Goal: Navigation & Orientation: Find specific page/section

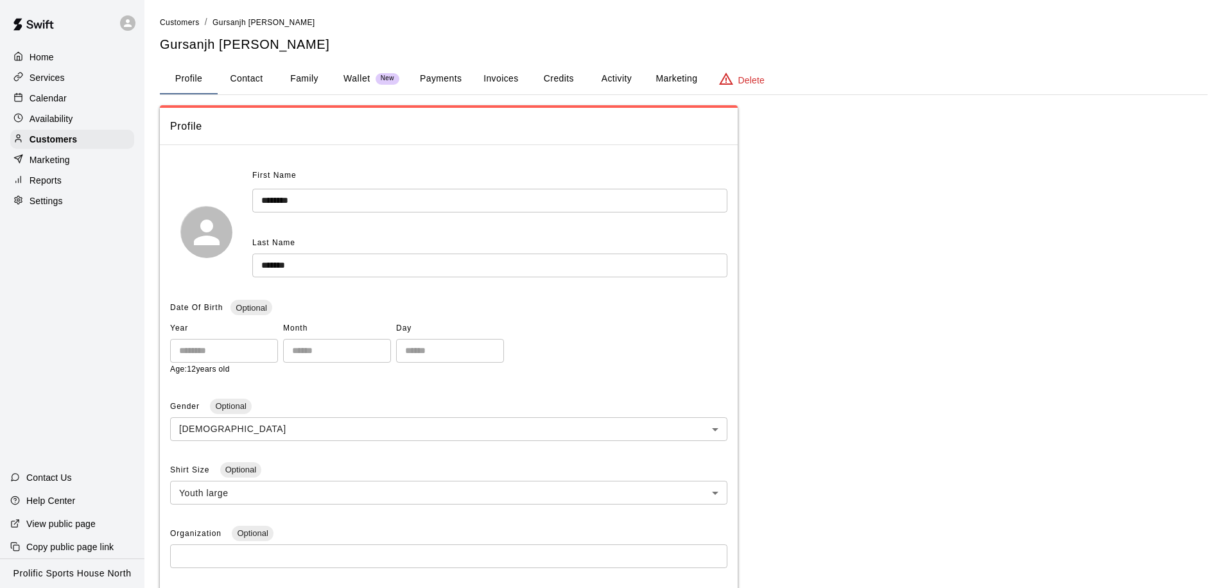
click at [54, 96] on p "Calendar" at bounding box center [48, 98] width 37 height 13
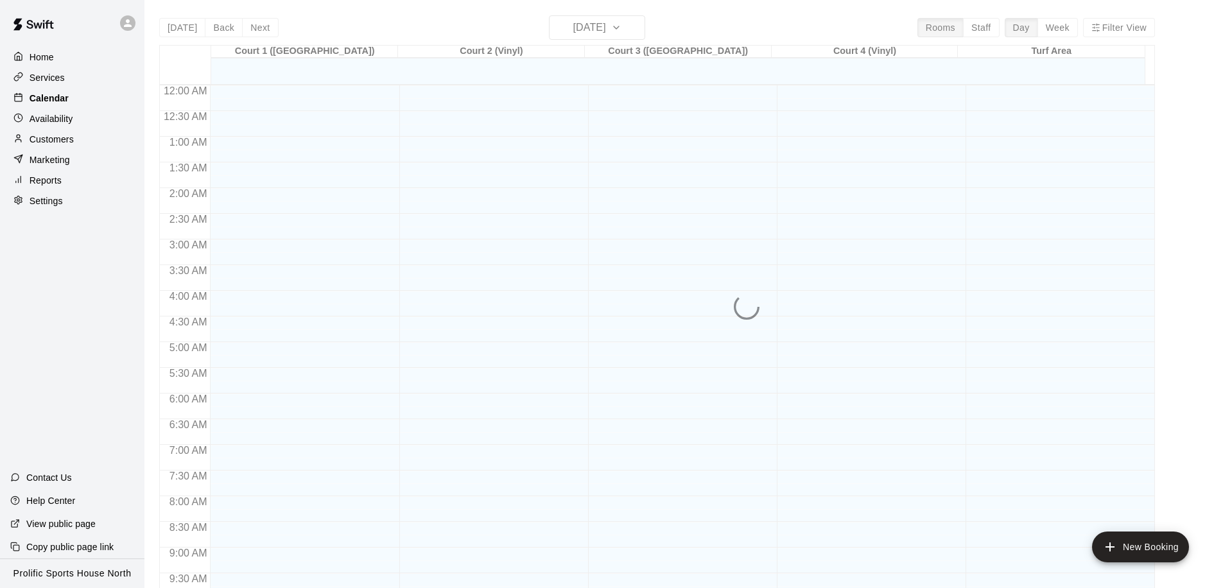
scroll to position [576, 0]
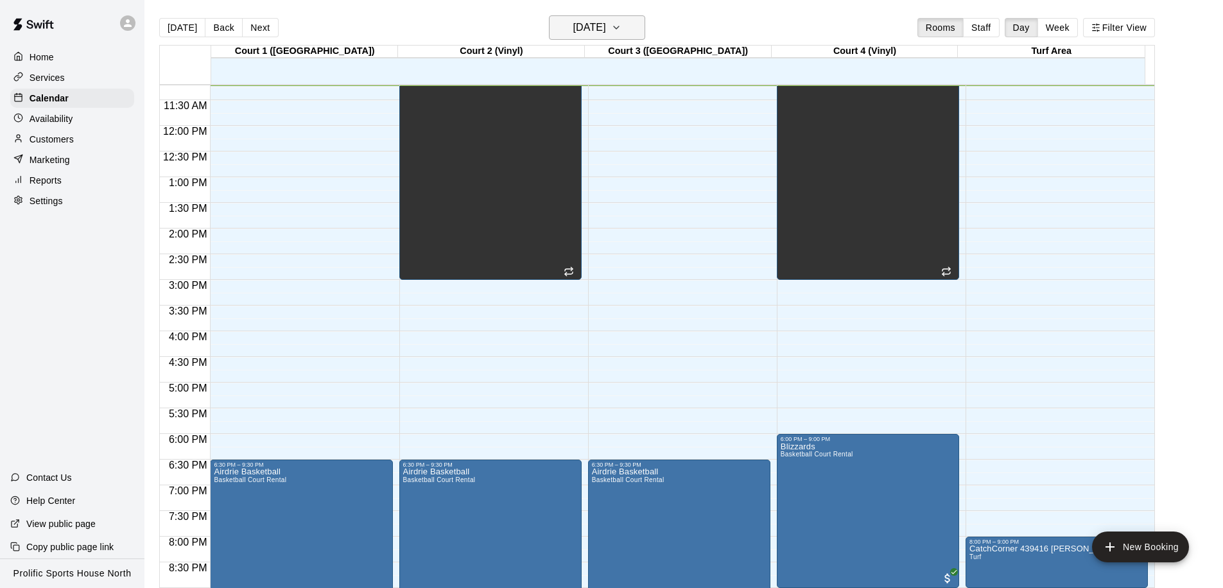
click at [602, 31] on h6 "[DATE]" at bounding box center [589, 28] width 33 height 18
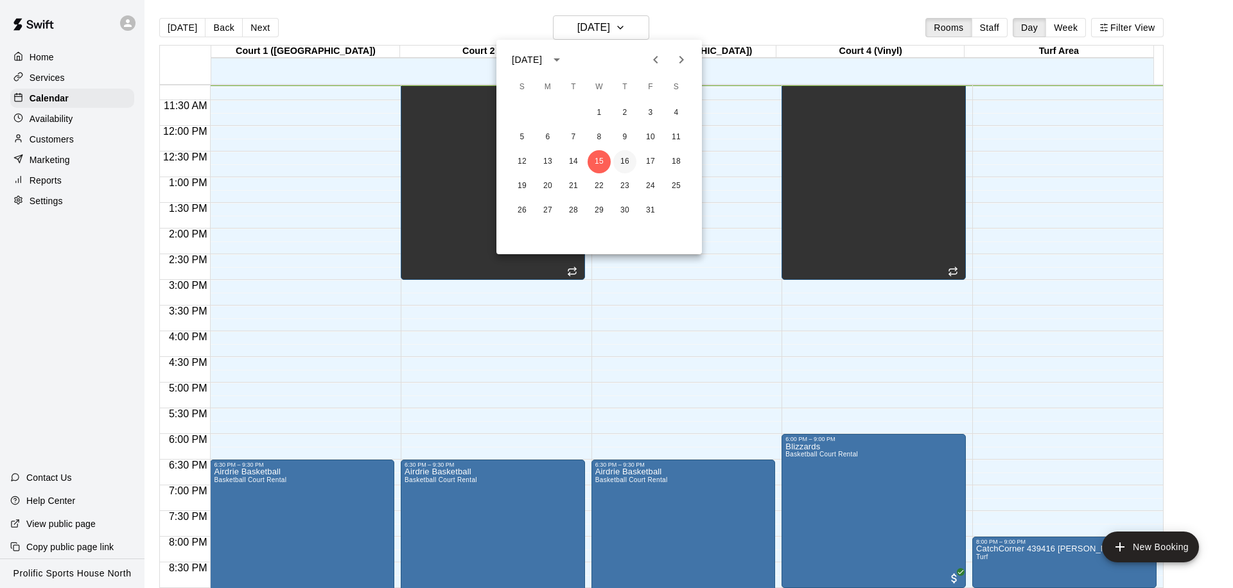
click at [616, 157] on button "16" at bounding box center [624, 161] width 23 height 23
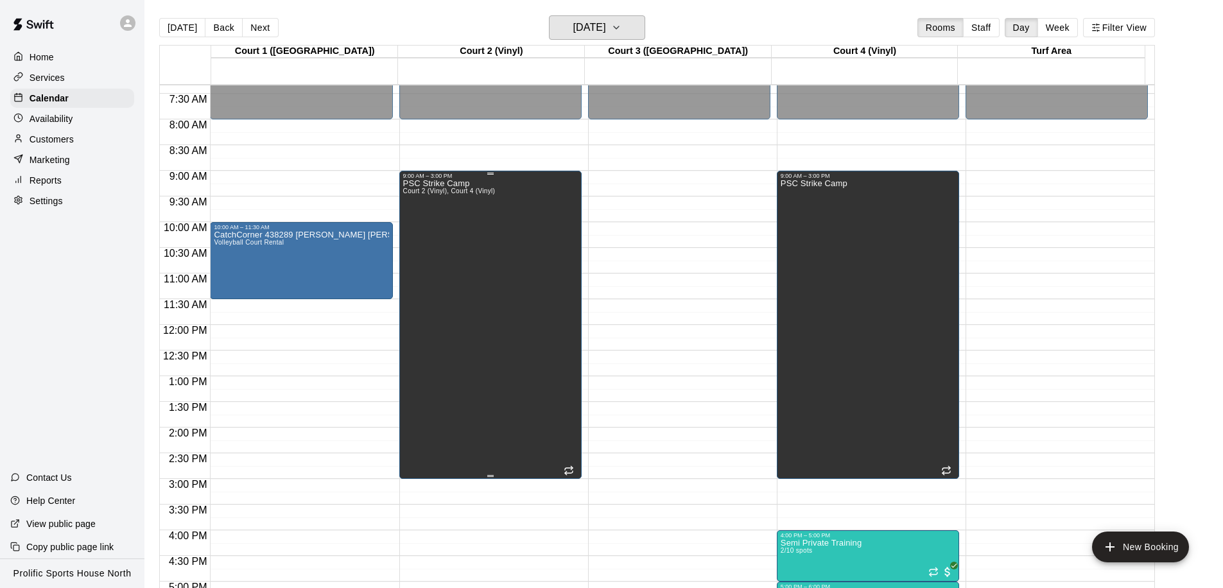
scroll to position [12, 0]
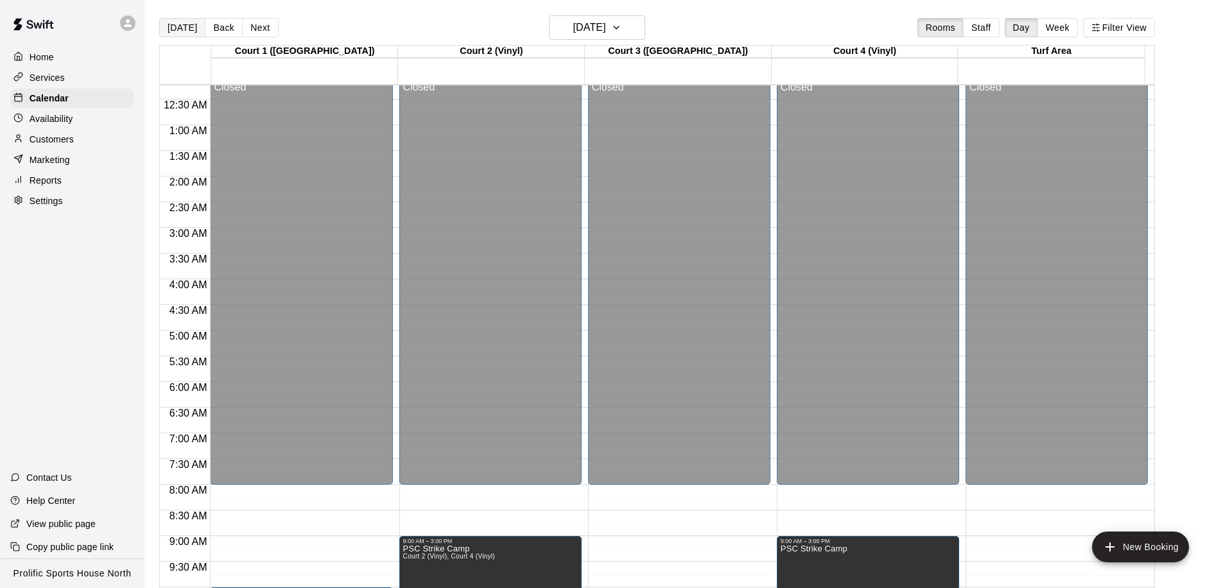
click at [180, 33] on button "[DATE]" at bounding box center [182, 27] width 46 height 19
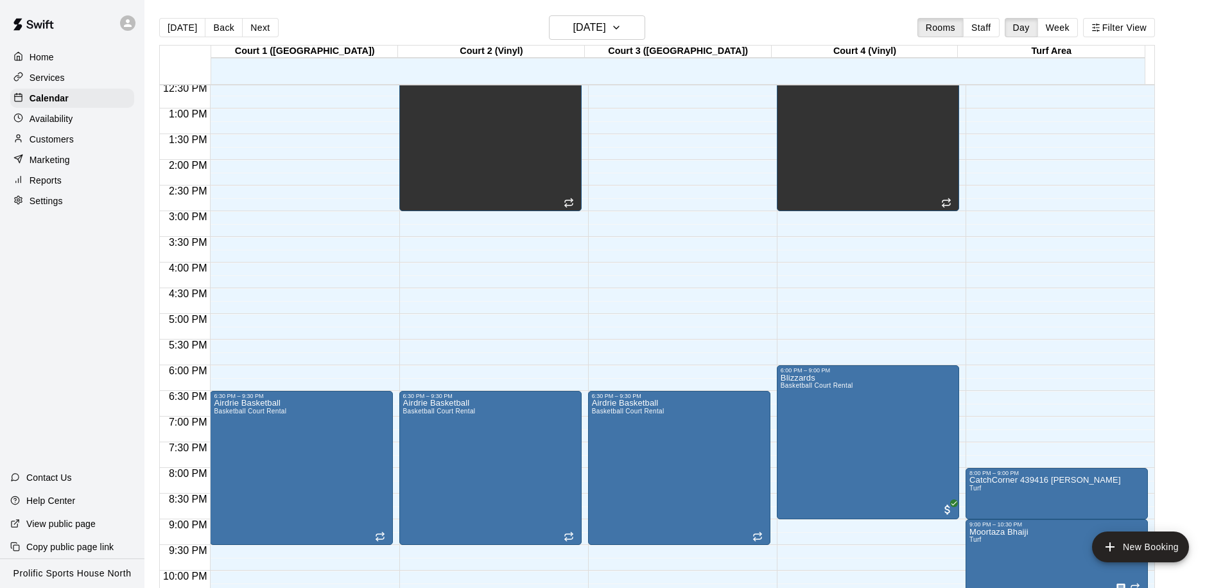
scroll to position [661, 0]
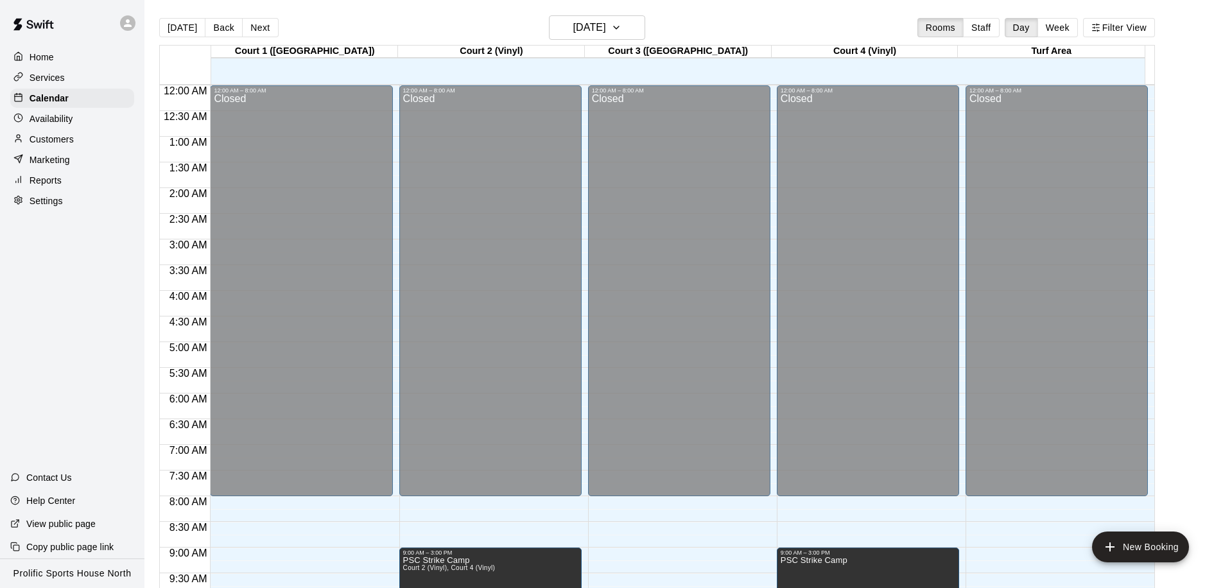
scroll to position [567, 0]
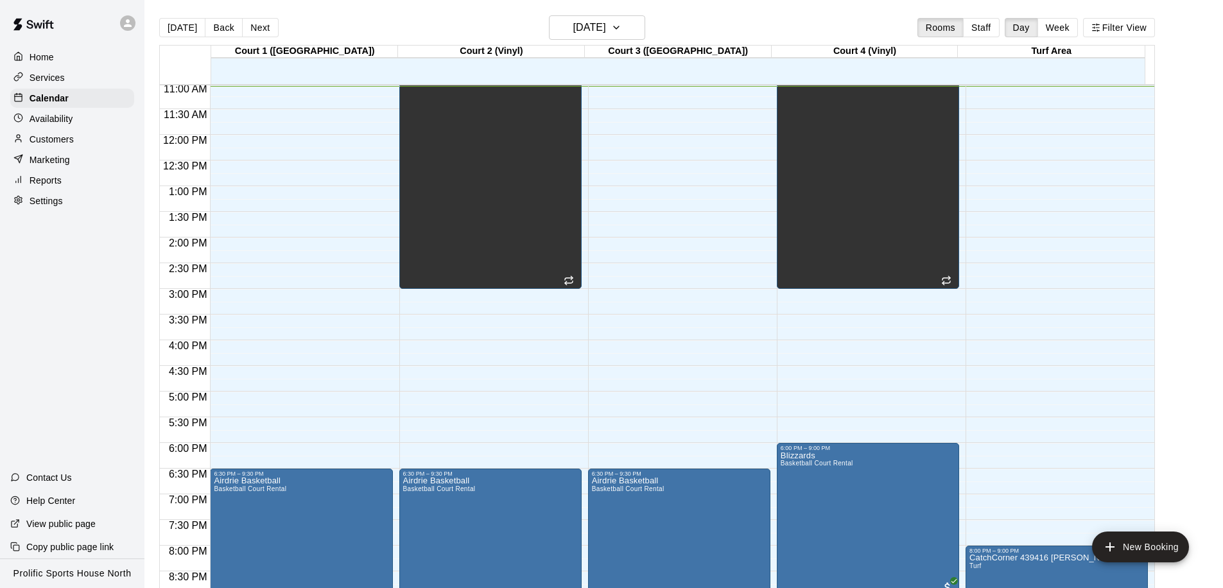
click at [603, 175] on div "12:00 AM – 8:00 AM Closed 6:30 PM – 9:30 PM Airdrie Basketball Basketball Court…" at bounding box center [679, 134] width 182 height 1233
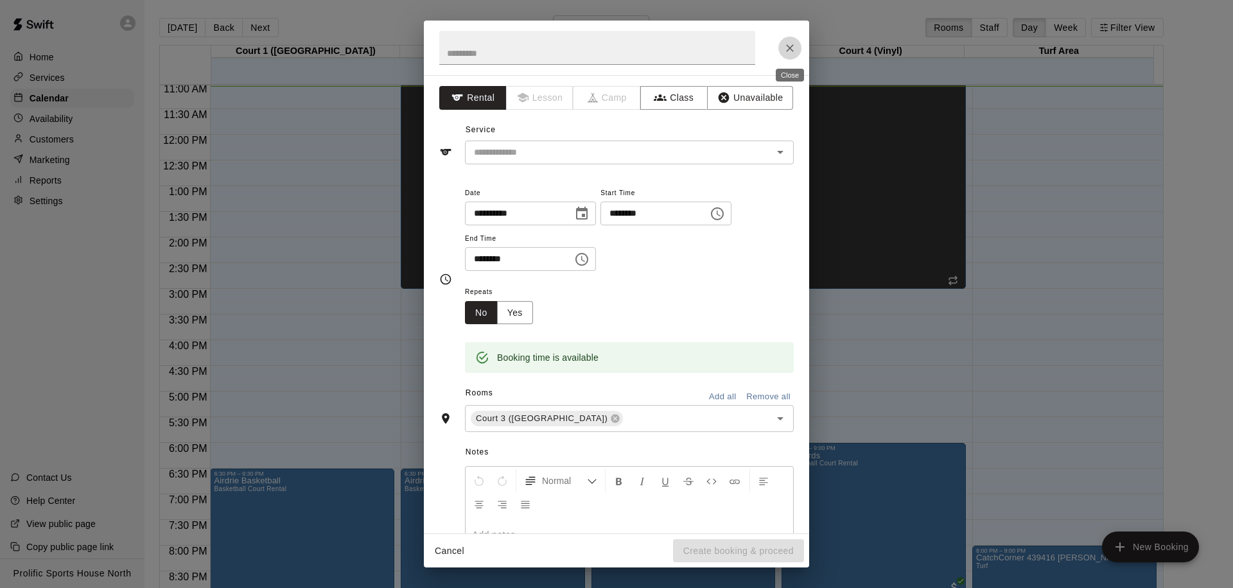
click at [790, 47] on icon "Close" at bounding box center [790, 48] width 8 height 8
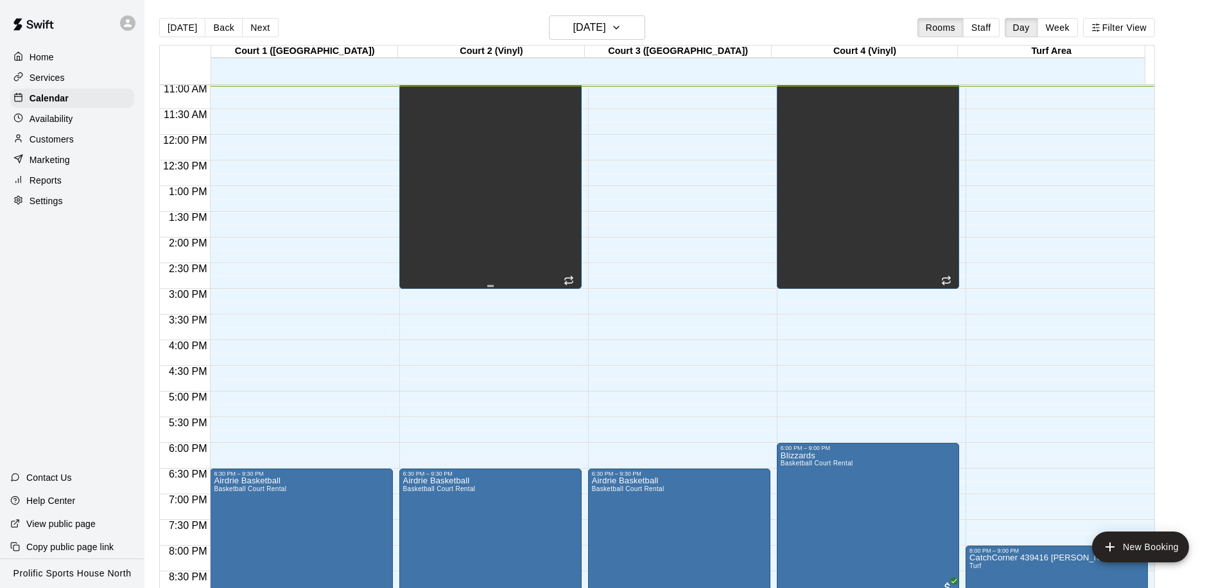
click at [580, 177] on div "9:00 AM – 3:00 PM PSC Strike Camp Court 2 (Vinyl), Court 4 (Vinyl)" at bounding box center [490, 135] width 182 height 308
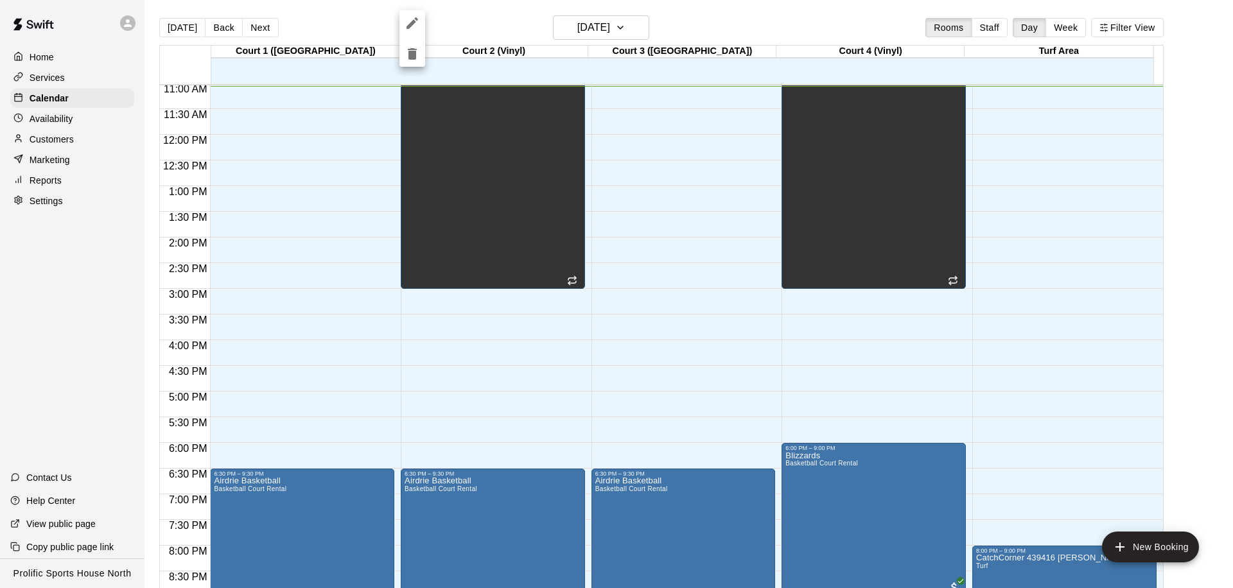
click at [1183, 236] on div at bounding box center [616, 294] width 1233 height 588
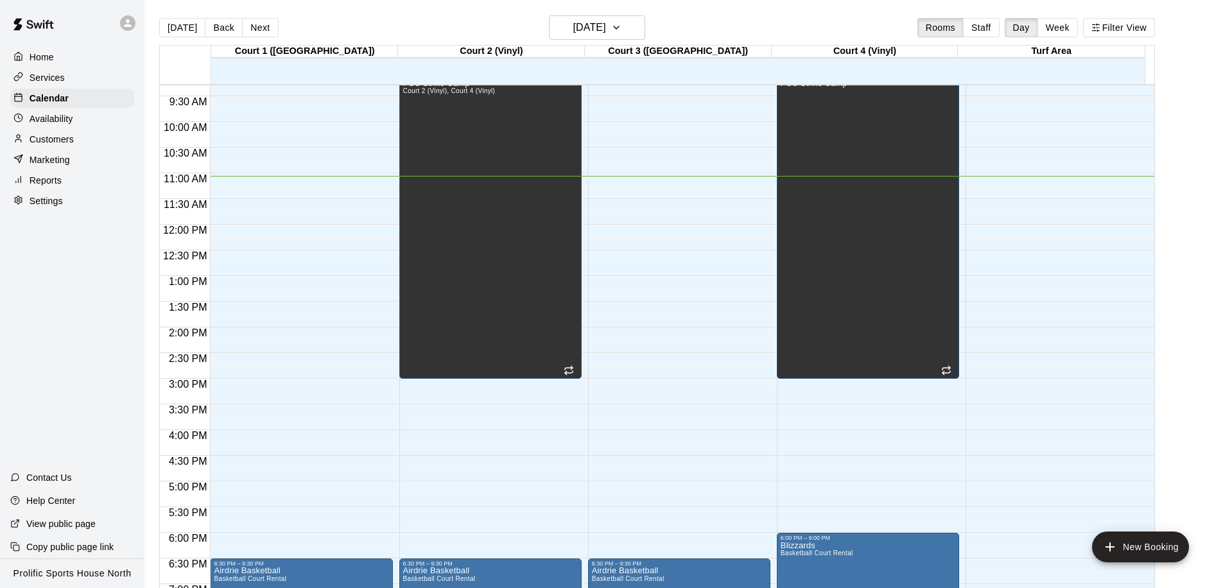
scroll to position [500, 0]
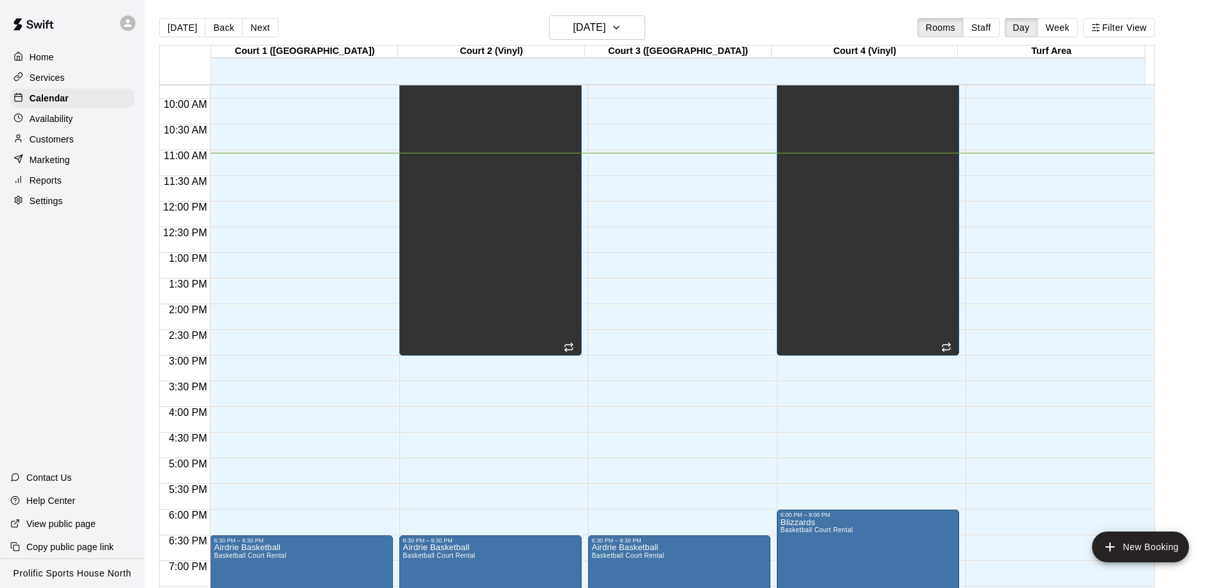
click at [132, 17] on icon at bounding box center [128, 23] width 12 height 12
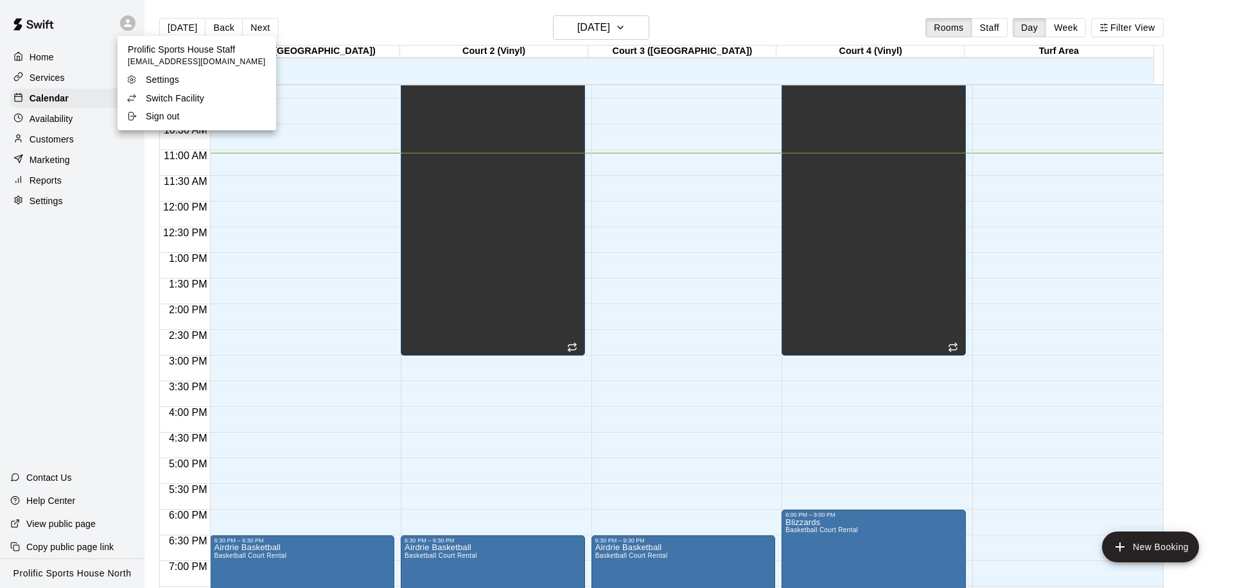
click at [175, 102] on p "Switch Facility" at bounding box center [175, 98] width 58 height 13
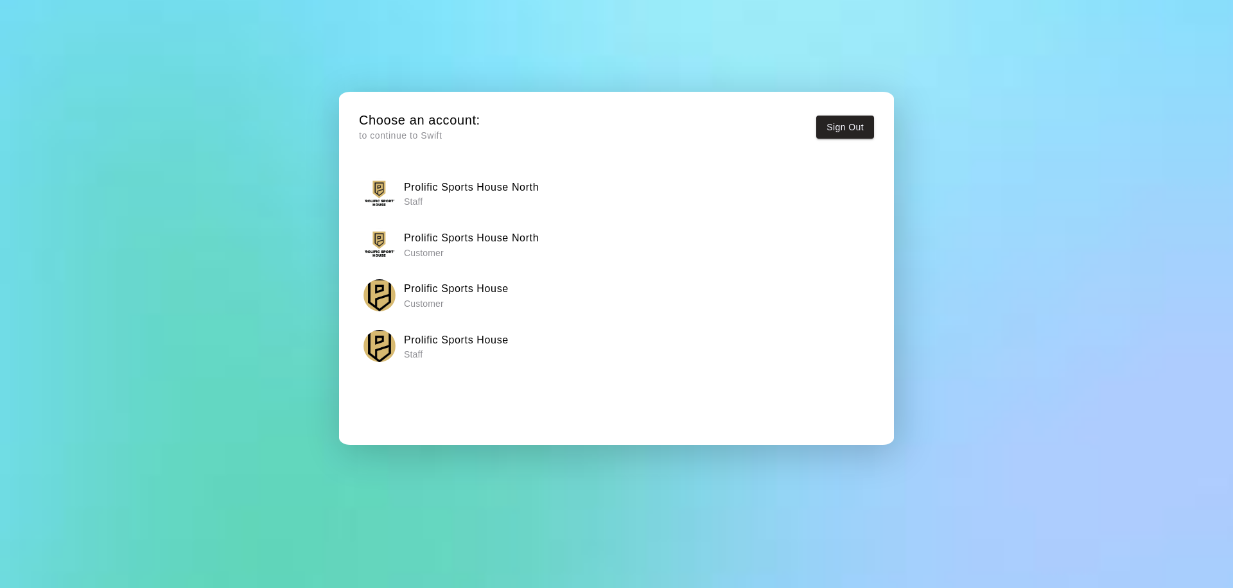
click at [448, 353] on p "Staff" at bounding box center [456, 354] width 105 height 13
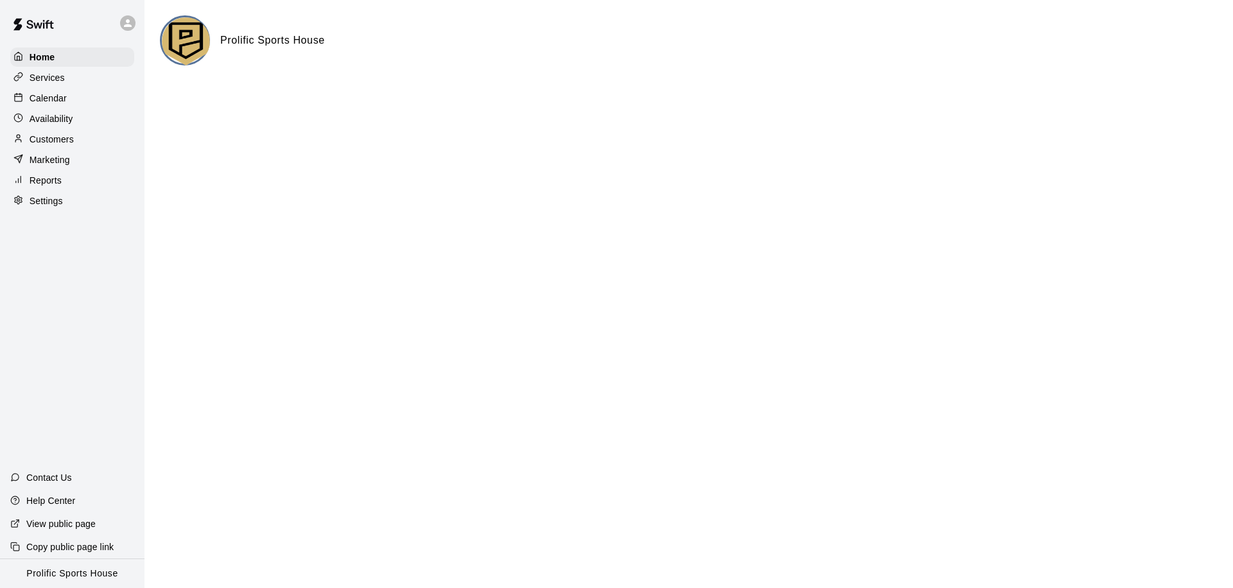
click at [74, 103] on div "Calendar" at bounding box center [72, 98] width 124 height 19
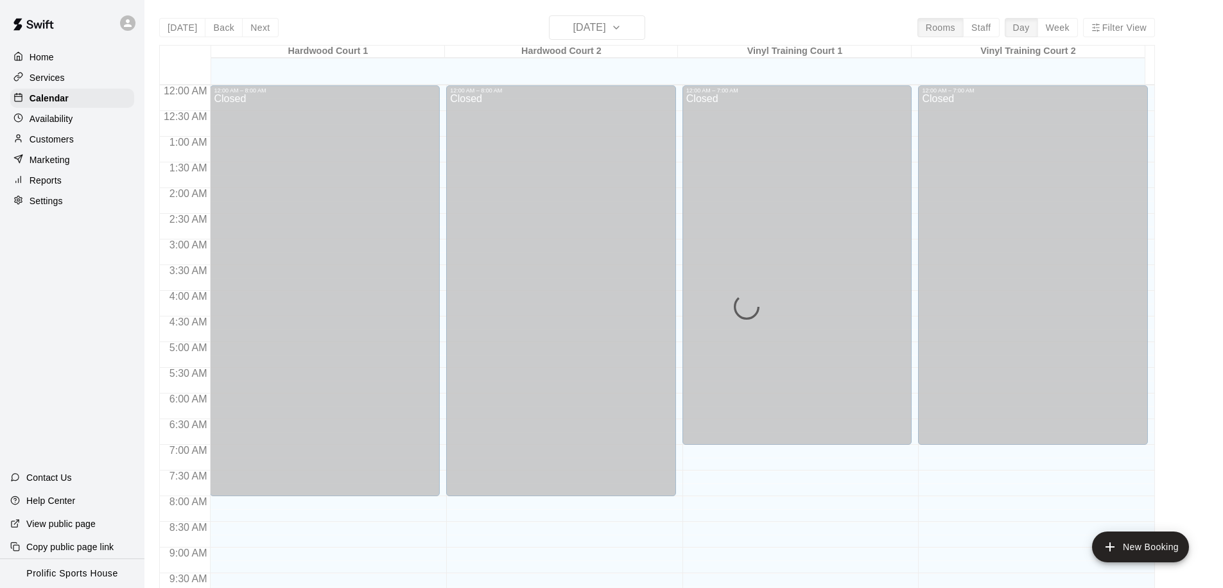
scroll to position [569, 0]
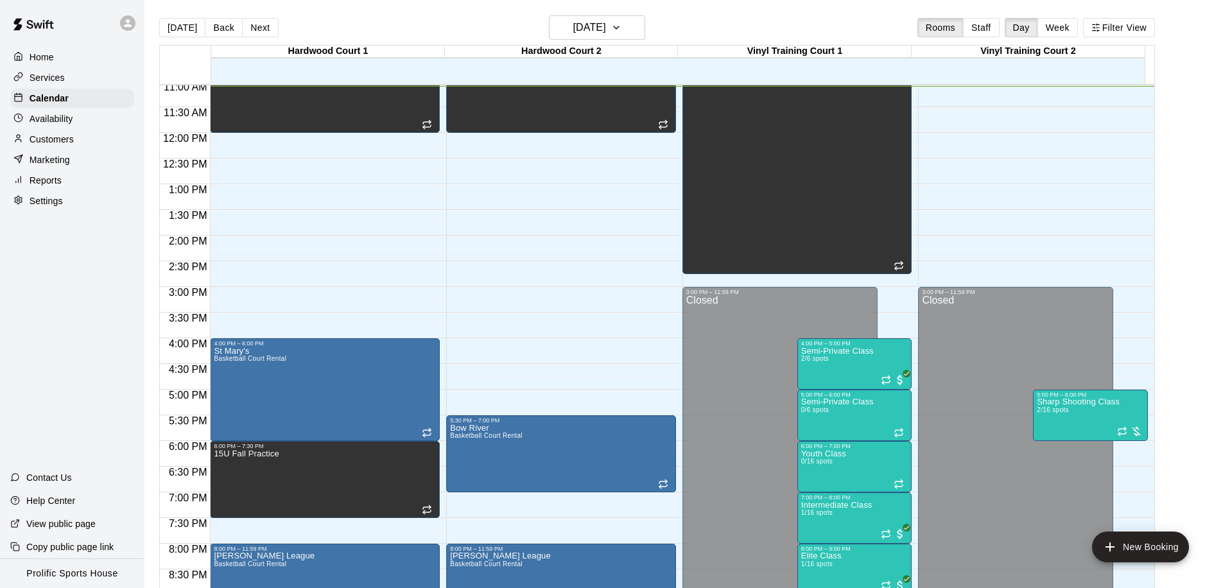
click at [591, 175] on div "12:00 AM – 8:00 AM Closed 9:00 AM – 12:00 PM CMBA/Prolific Strike Camp 5:30 PM …" at bounding box center [561, 133] width 230 height 1233
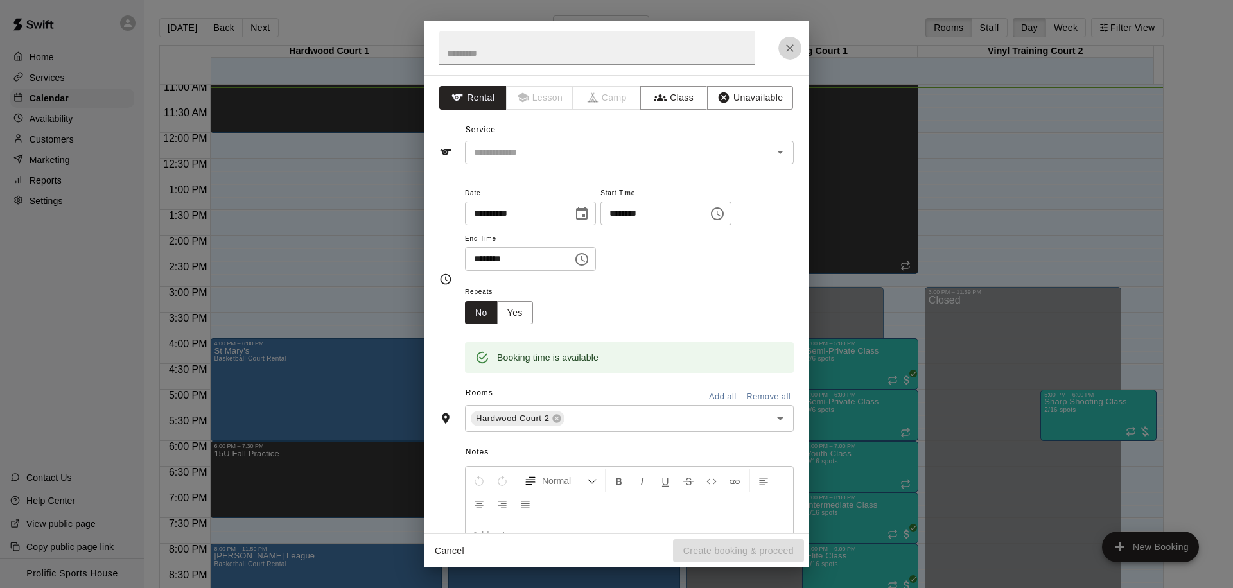
click at [790, 50] on icon "Close" at bounding box center [789, 48] width 13 height 13
click at [789, 50] on icon "Close" at bounding box center [789, 48] width 13 height 13
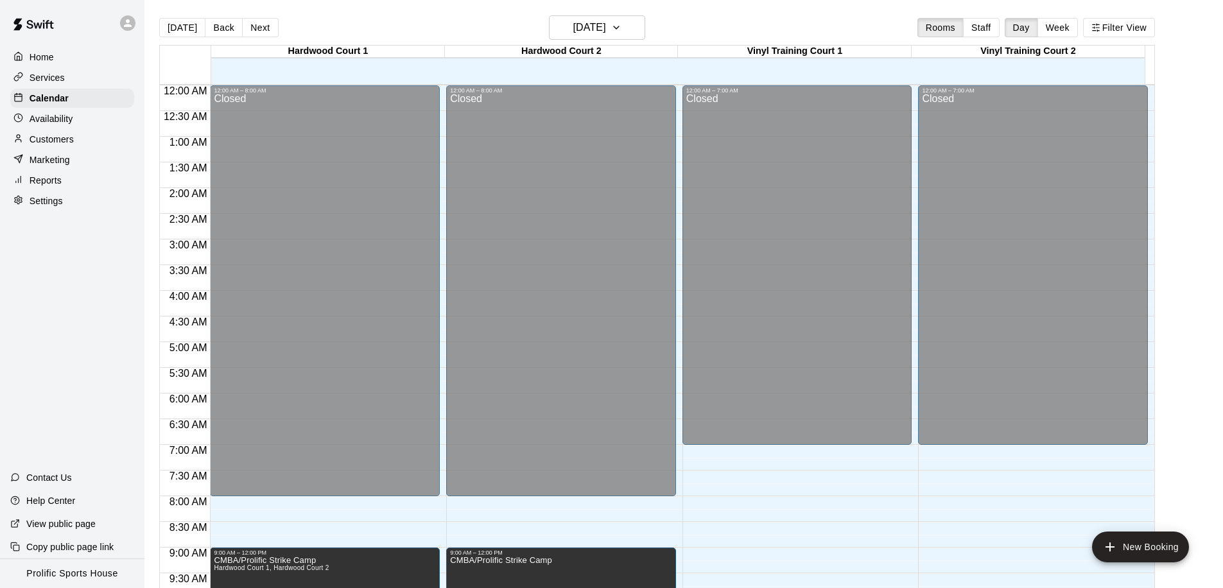
scroll to position [569, 0]
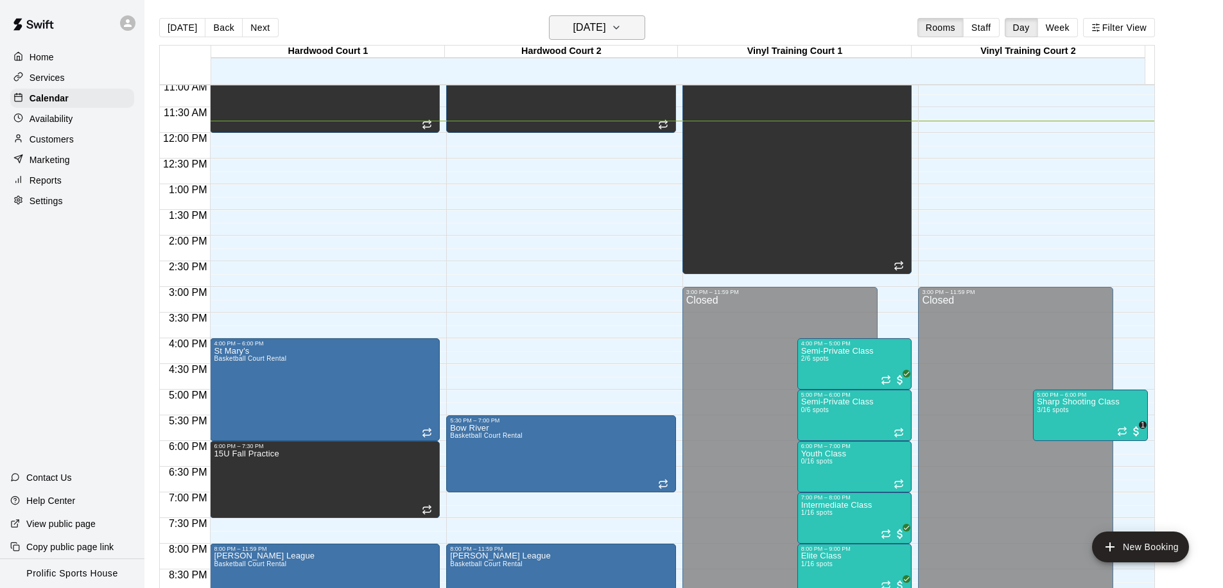
click at [604, 31] on h6 "[DATE]" at bounding box center [589, 28] width 33 height 18
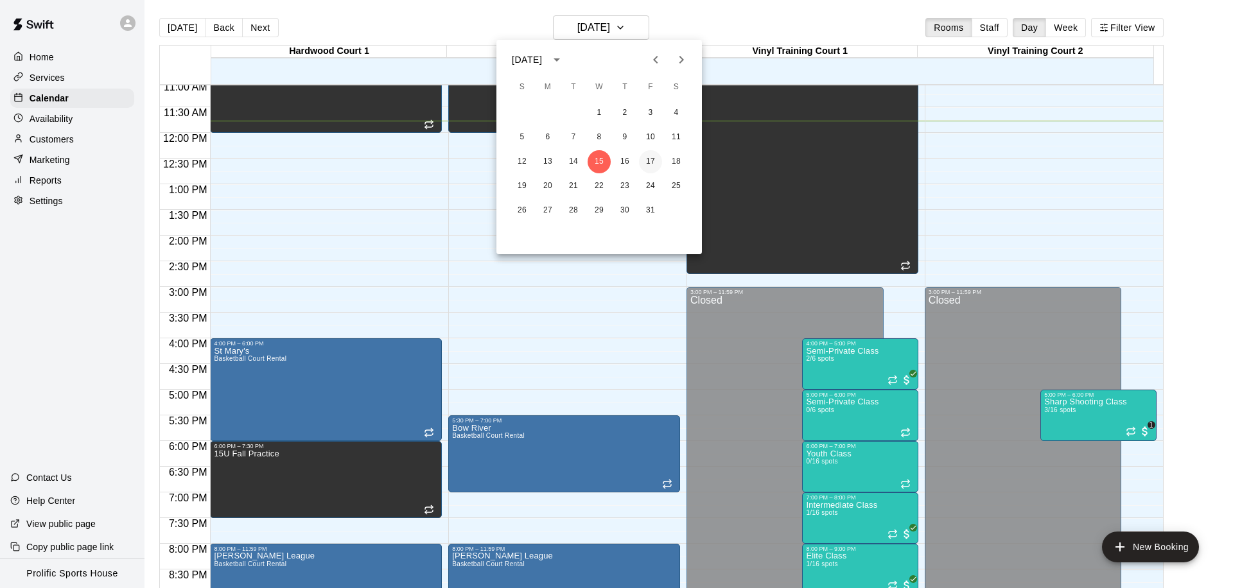
click at [648, 163] on button "17" at bounding box center [650, 161] width 23 height 23
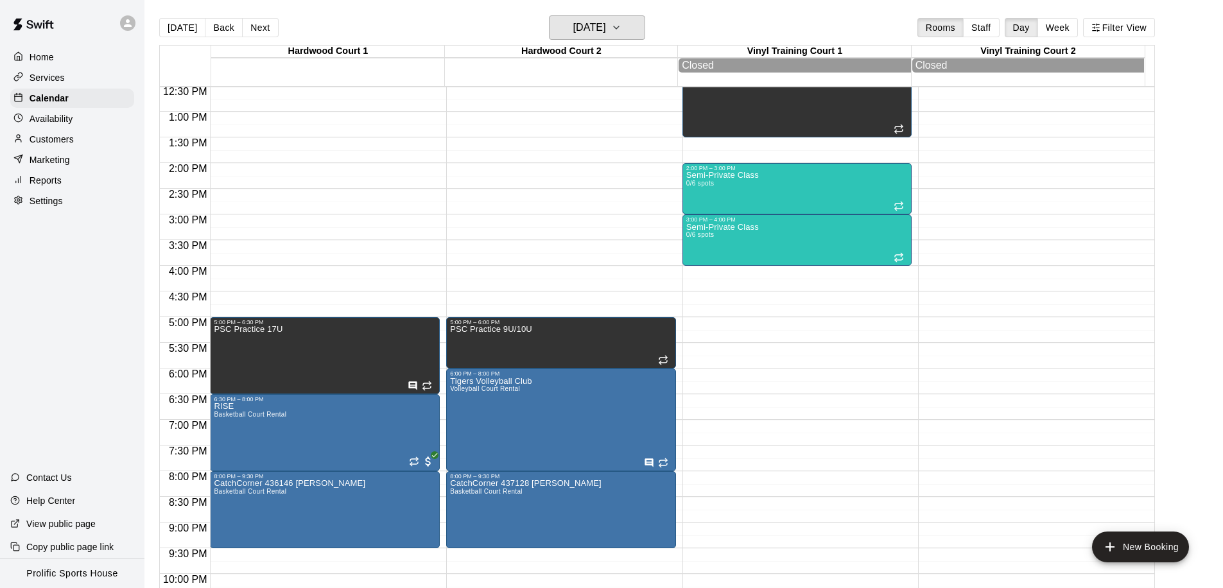
scroll to position [717, 0]
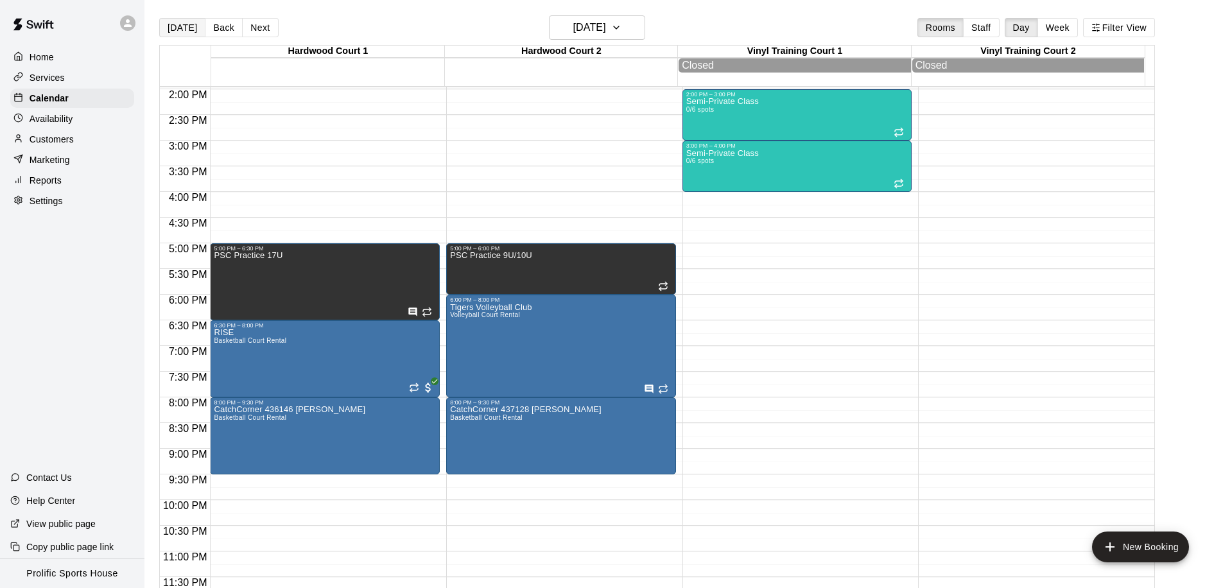
click at [191, 31] on button "[DATE]" at bounding box center [182, 27] width 46 height 19
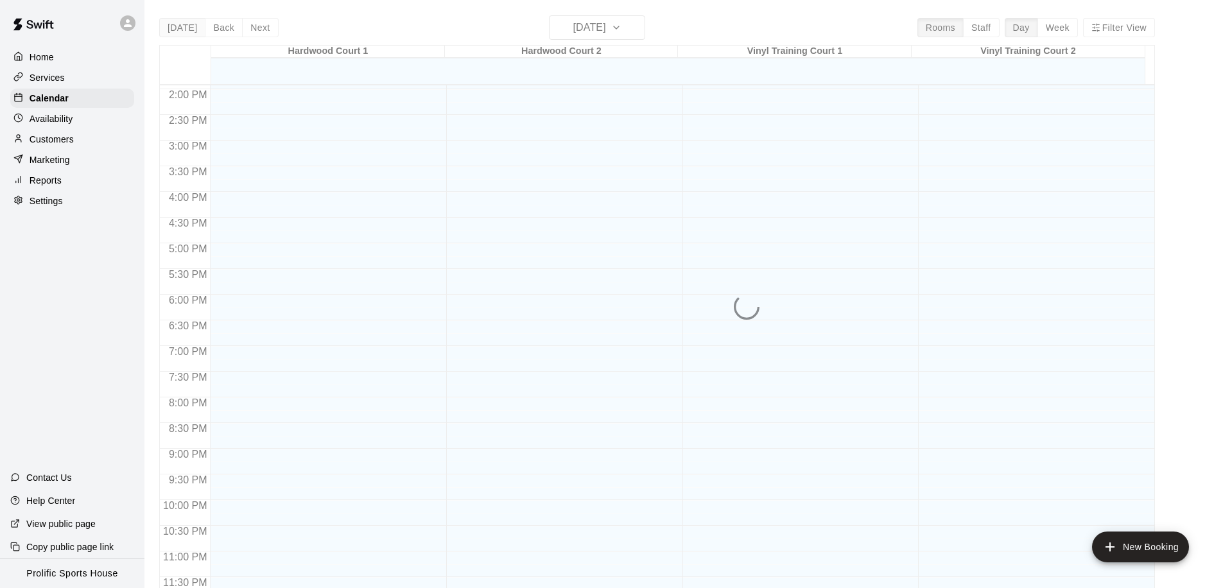
scroll to position [715, 0]
click at [191, 31] on div "Today Back Next Wednesday Oct 15 Rooms Staff Day Week Filter View Hardwood Cour…" at bounding box center [657, 309] width 996 height 588
click at [187, 28] on div "Today Back Next Wednesday Oct 15 Rooms Staff Day Week Filter View Hardwood Cour…" at bounding box center [657, 309] width 996 height 588
click at [183, 30] on div "Today Back Next Wednesday Oct 15 Rooms Staff Day Week Filter View Hardwood Cour…" at bounding box center [657, 309] width 996 height 588
click at [164, 30] on div "Today Back Next Wednesday Oct 15 Rooms Staff Day Week Filter View Hardwood Cour…" at bounding box center [657, 309] width 996 height 588
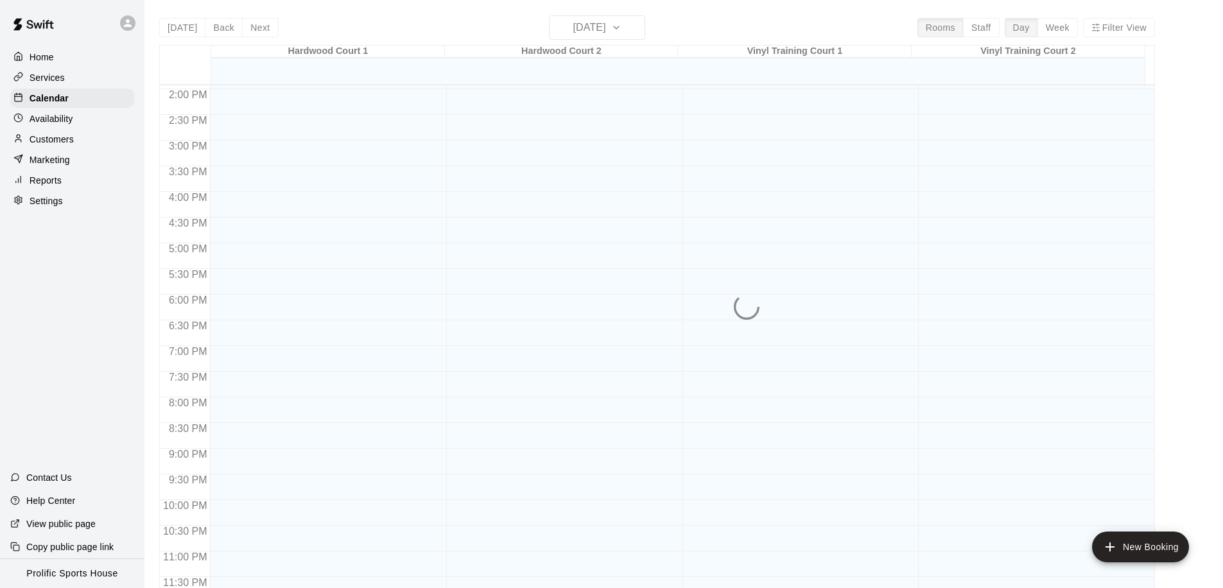
click at [344, 15] on div "Today Back Next Wednesday Oct 15 Rooms Staff Day Week Filter View Hardwood Cour…" at bounding box center [657, 309] width 996 height 588
click at [179, 22] on div "Today Back Next Wednesday Oct 15 Rooms Staff Day Week Filter View Hardwood Cour…" at bounding box center [657, 309] width 996 height 588
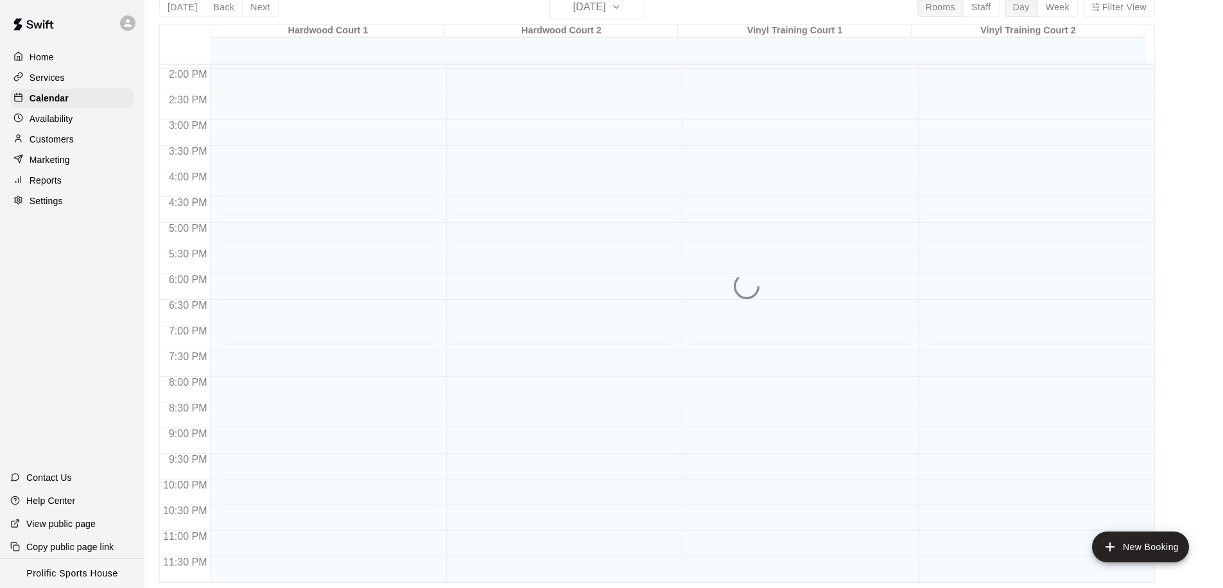
click at [85, 10] on div at bounding box center [72, 23] width 144 height 46
click at [386, 19] on div "Today Back Next Wednesday Oct 15 Rooms Staff Day Week Filter View Hardwood Cour…" at bounding box center [657, 289] width 996 height 588
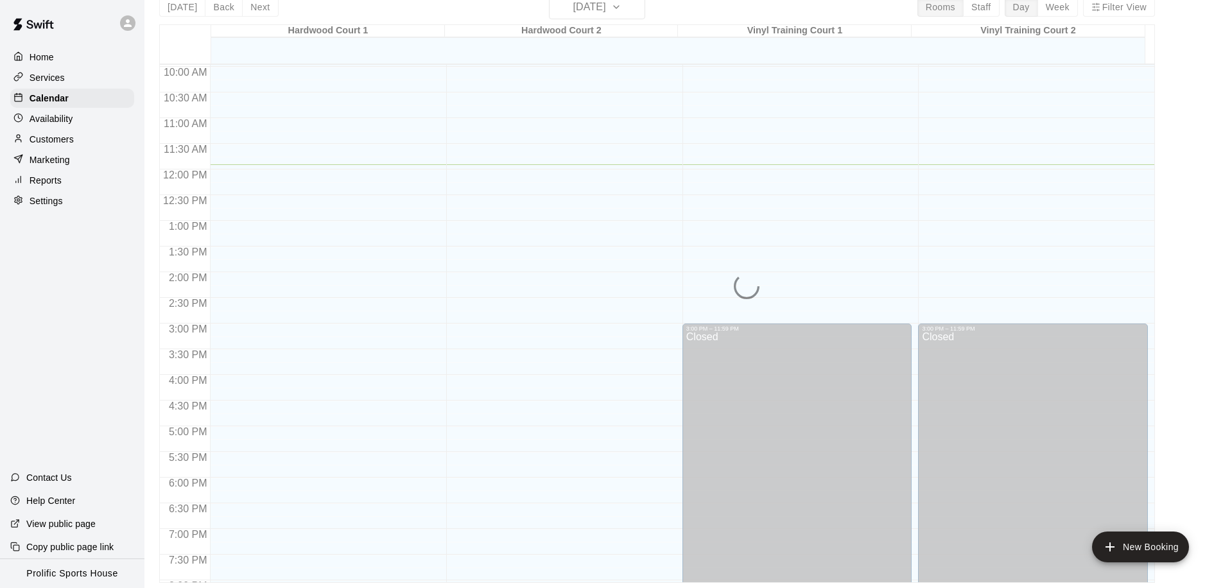
click at [325, 17] on div "Today Back Next Wednesday Oct 15 Rooms Staff Day Week Filter View Hardwood Cour…" at bounding box center [657, 289] width 996 height 588
click at [167, 30] on div at bounding box center [185, 44] width 51 height 39
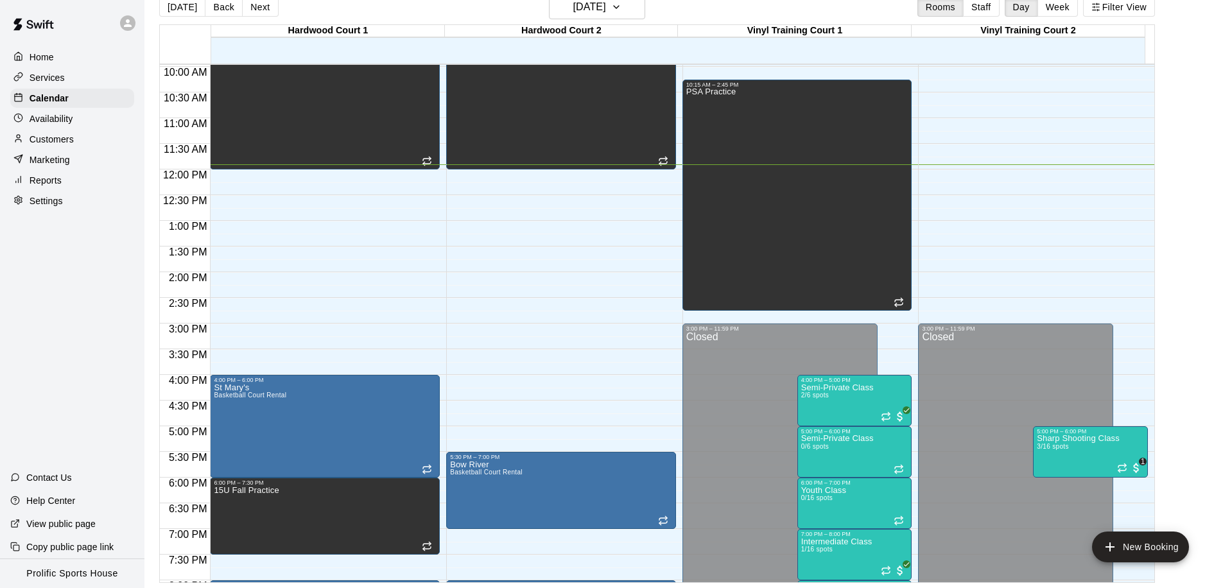
click at [167, 29] on div at bounding box center [185, 44] width 51 height 39
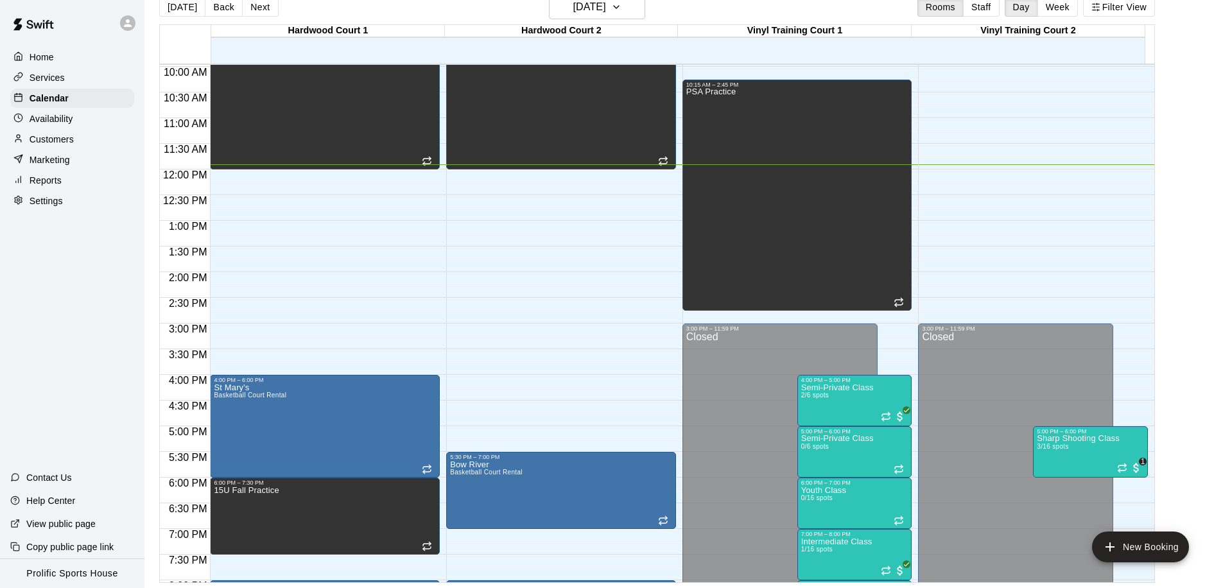
click at [167, 29] on div at bounding box center [185, 44] width 51 height 39
click at [106, 10] on div at bounding box center [72, 23] width 144 height 46
click at [365, 18] on div "Today Back Next Wednesday Oct 15 Rooms Staff Day Week Filter View" at bounding box center [657, 10] width 996 height 30
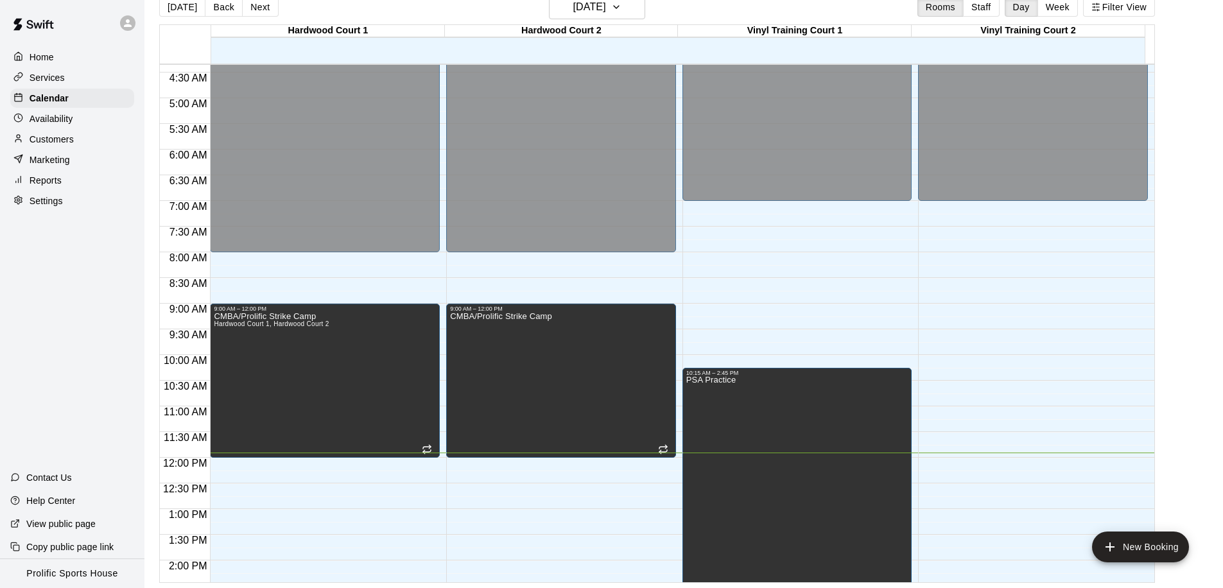
scroll to position [715, 0]
